Goal: Task Accomplishment & Management: Manage account settings

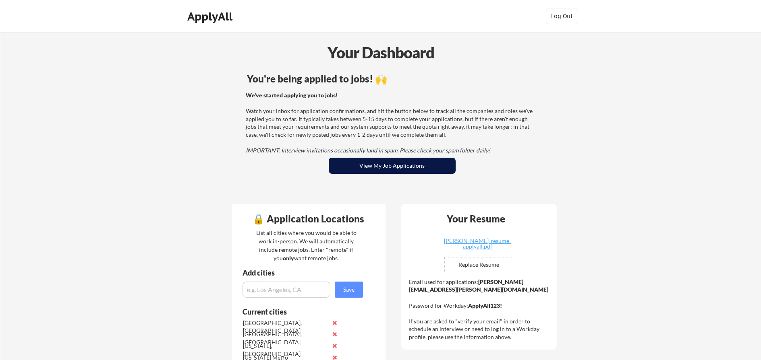
click at [391, 172] on button "View My Job Applications" at bounding box center [392, 166] width 127 height 16
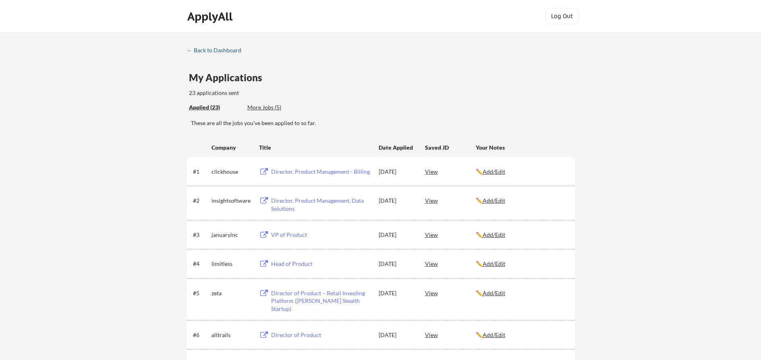
click at [223, 52] on div "← Back to Dashboard" at bounding box center [217, 51] width 60 height 6
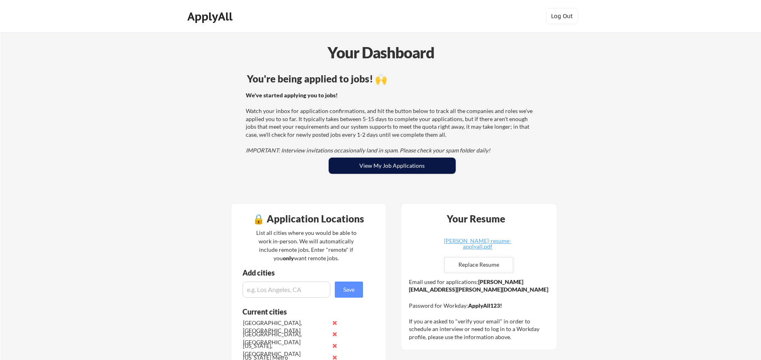
click at [397, 168] on button "View My Job Applications" at bounding box center [392, 166] width 127 height 16
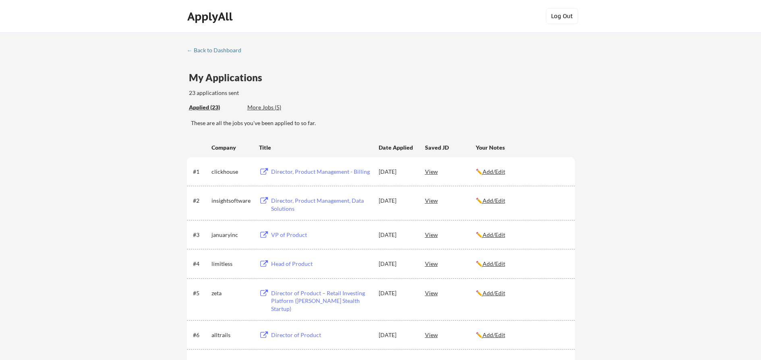
click at [563, 20] on button "Log Out" at bounding box center [562, 16] width 32 height 16
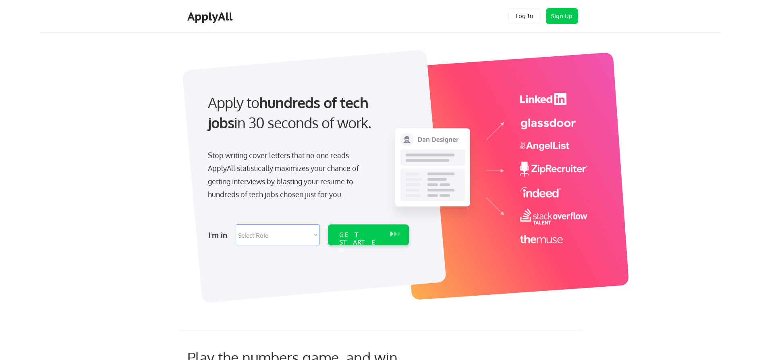
click at [294, 234] on select "Select Role Software Engineering Product Management Customer Success Sales UI/U…" at bounding box center [278, 235] width 84 height 21
select select ""engineering""
click at [236, 225] on select "Select Role Software Engineering Product Management Customer Success Sales UI/U…" at bounding box center [278, 235] width 84 height 21
select select ""engineering""
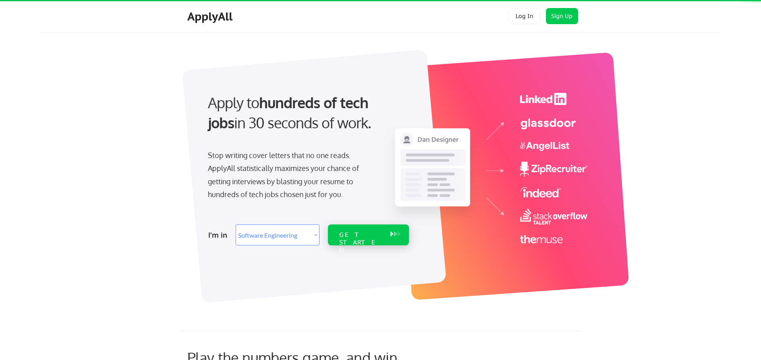
click at [358, 235] on div "GET STARTED" at bounding box center [360, 242] width 43 height 23
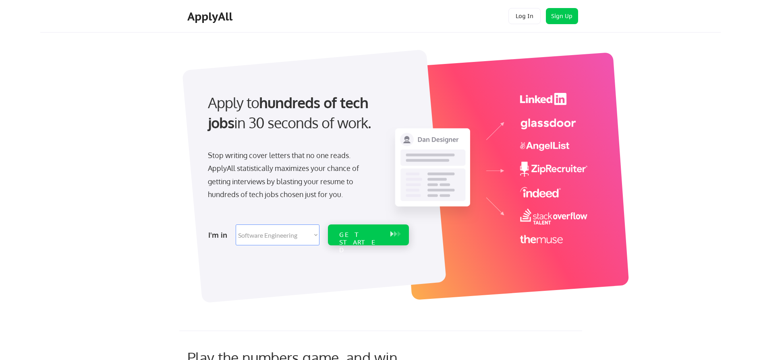
select select ""engineering""
click at [515, 17] on button "Log In" at bounding box center [524, 16] width 32 height 16
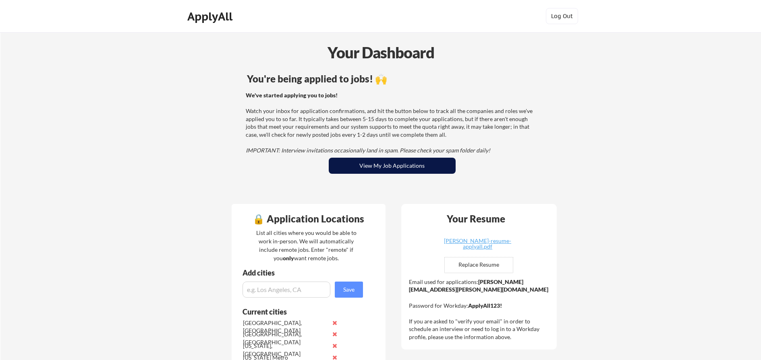
click at [394, 162] on button "View My Job Applications" at bounding box center [392, 166] width 127 height 16
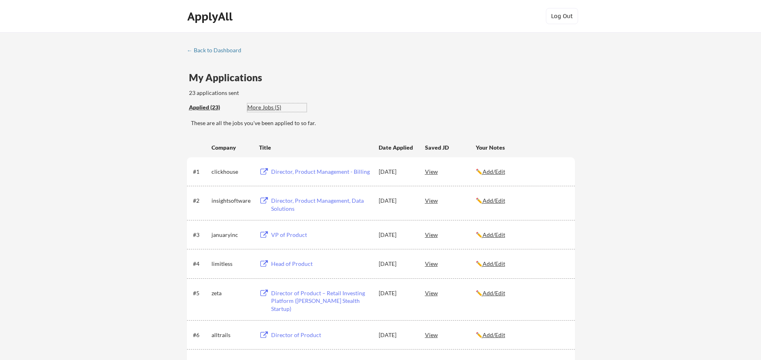
click at [265, 104] on div "More Jobs (5)" at bounding box center [276, 107] width 59 height 8
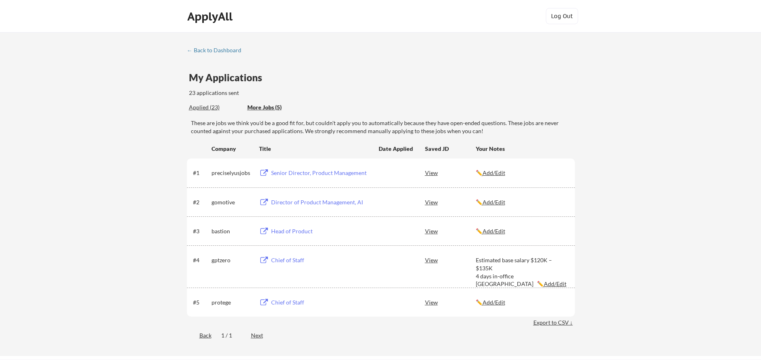
click at [281, 199] on div "Director of Product Management, AI" at bounding box center [321, 203] width 100 height 8
click at [201, 110] on div "Applied (23)" at bounding box center [215, 107] width 52 height 8
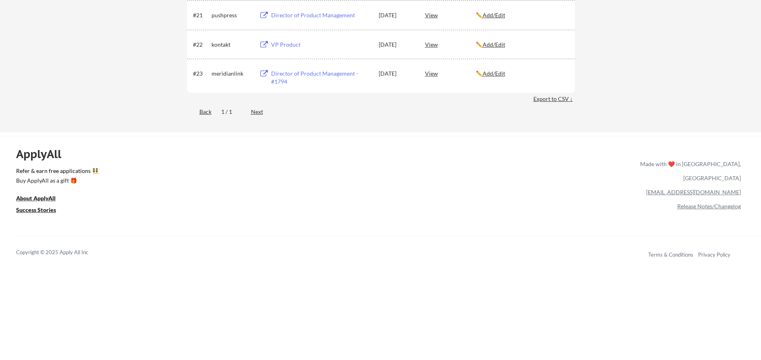
scroll to position [771, 0]
click at [55, 176] on link "Refer & earn free applications 👯‍♀️" at bounding box center [243, 173] width 455 height 8
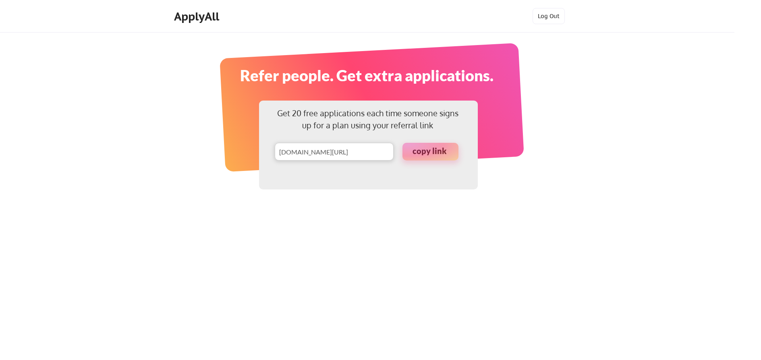
click at [332, 155] on input "input" at bounding box center [334, 152] width 119 height 18
click at [437, 153] on div at bounding box center [430, 152] width 56 height 18
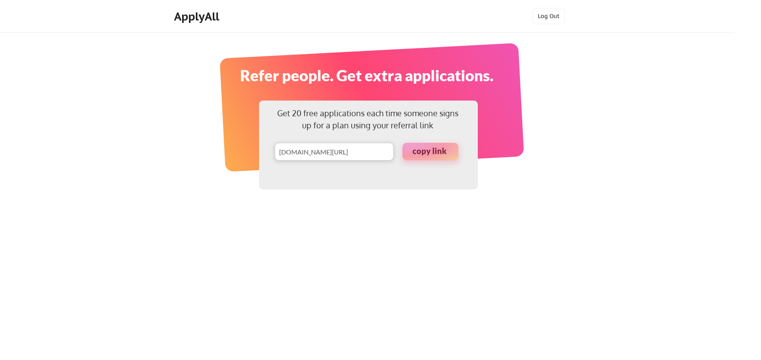
scroll to position [15, 0]
